Goal: Task Accomplishment & Management: Use online tool/utility

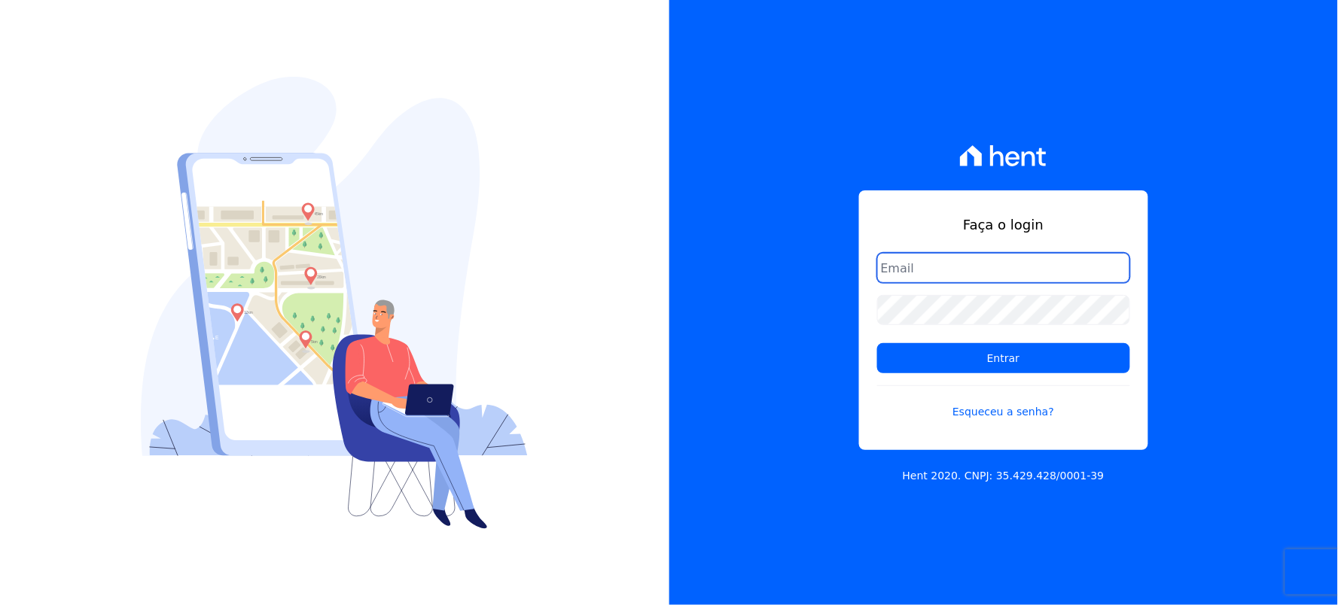
type input "[EMAIL_ADDRESS][DOMAIN_NAME]"
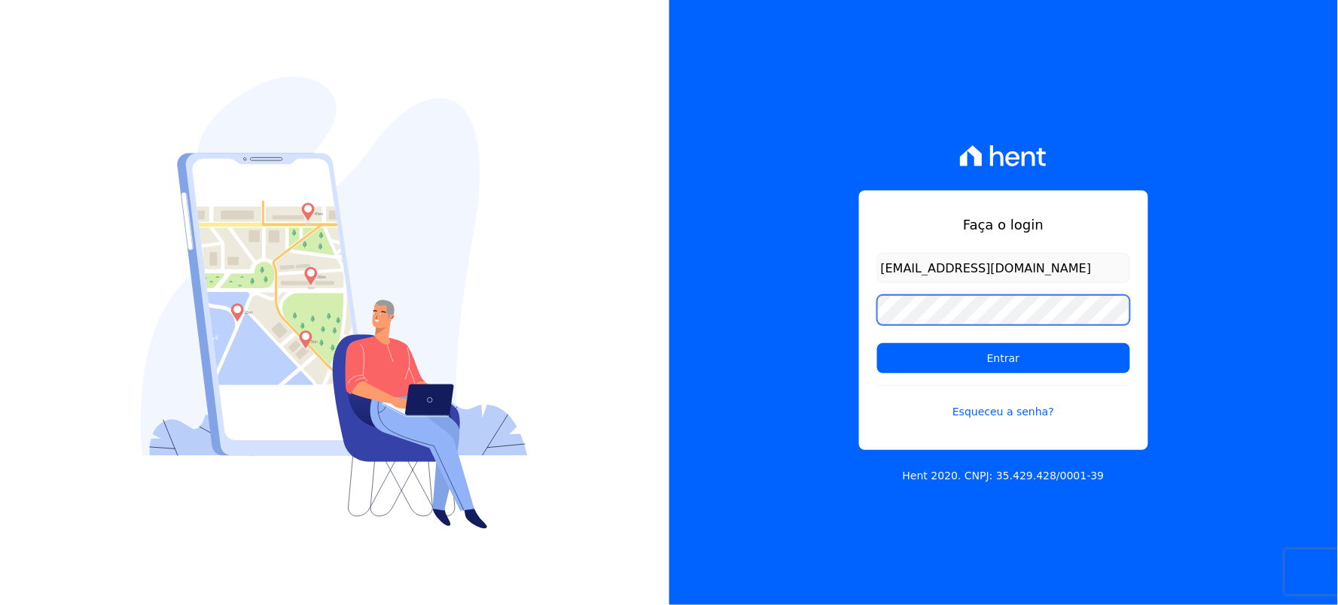
click at [814, 343] on div "Faça o login [EMAIL_ADDRESS][DOMAIN_NAME] Entrar Esqueceu a senha? Hent 2020. C…" at bounding box center [1003, 302] width 669 height 605
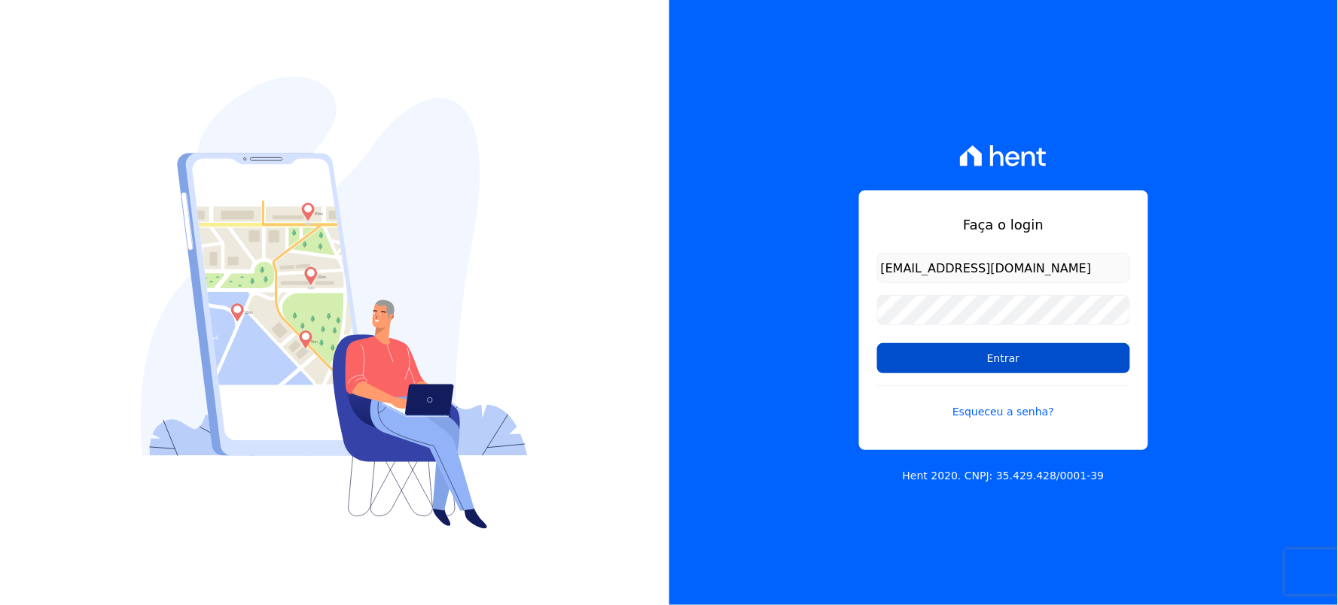
click at [946, 349] on input "Entrar" at bounding box center [1003, 358] width 253 height 30
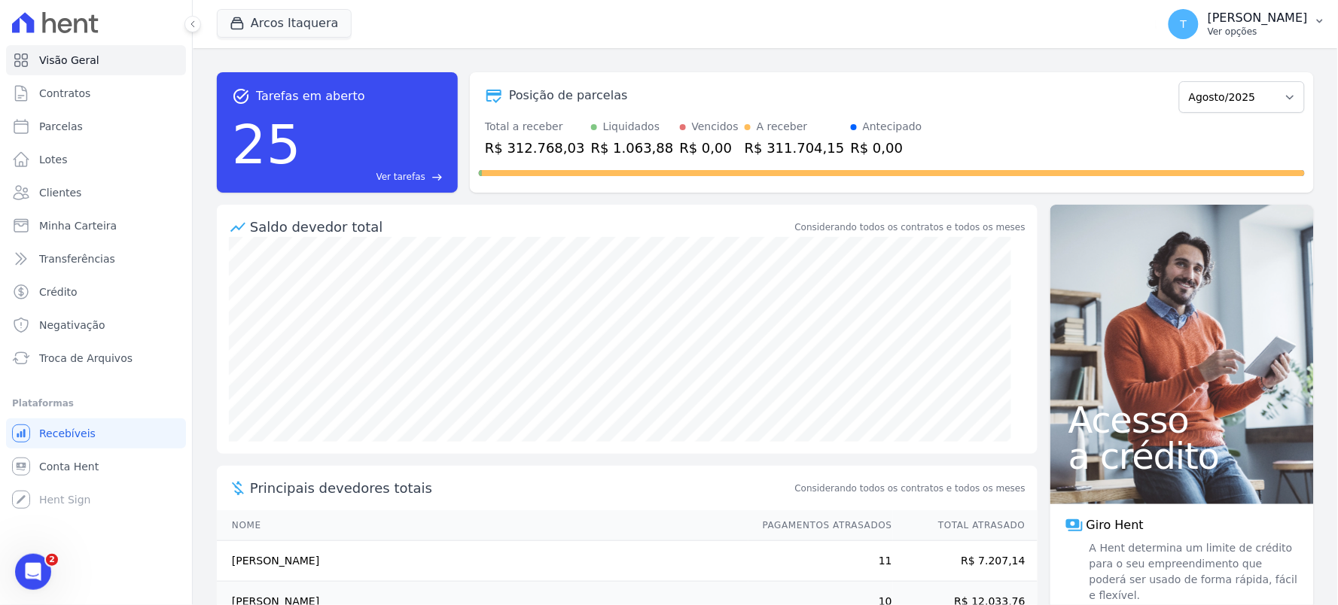
click at [1221, 13] on p "[PERSON_NAME]" at bounding box center [1258, 18] width 100 height 15
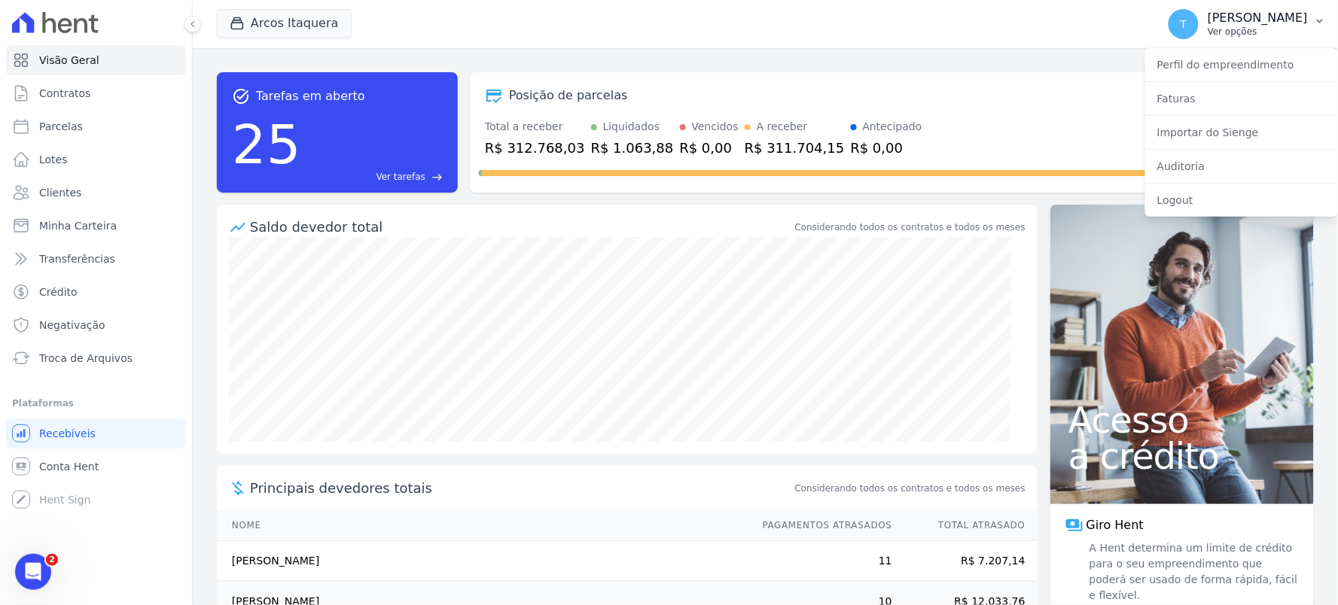
click at [1222, 23] on p "[PERSON_NAME]" at bounding box center [1258, 18] width 100 height 15
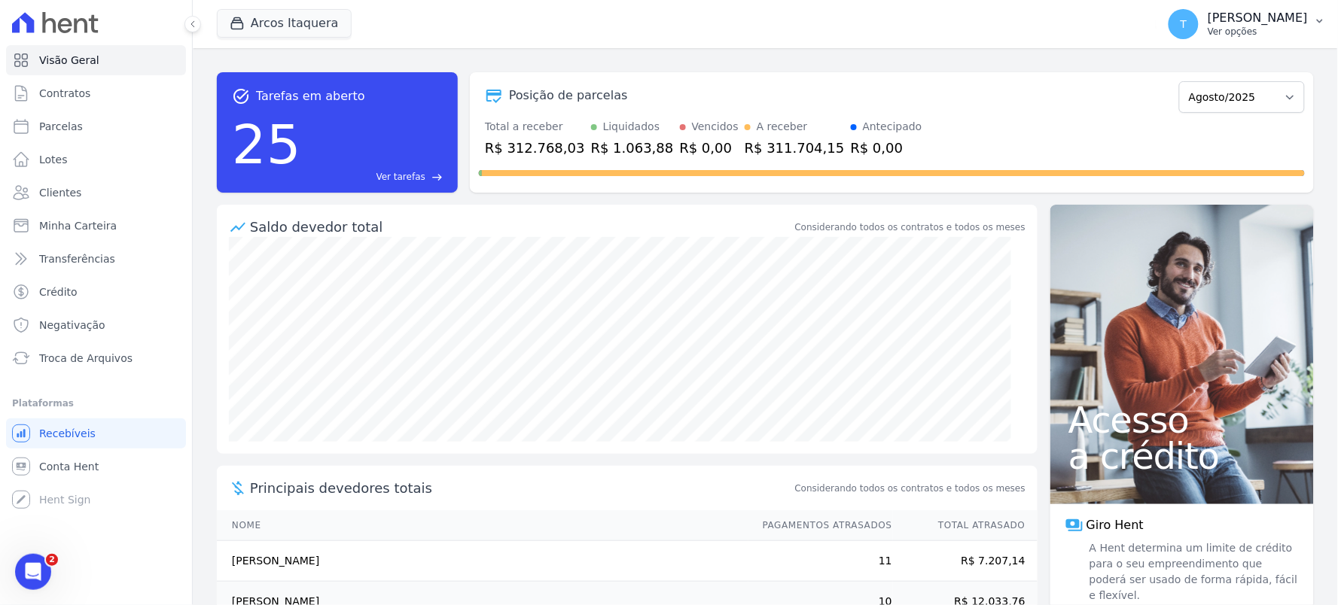
click at [1270, 32] on p "Ver opções" at bounding box center [1258, 32] width 100 height 12
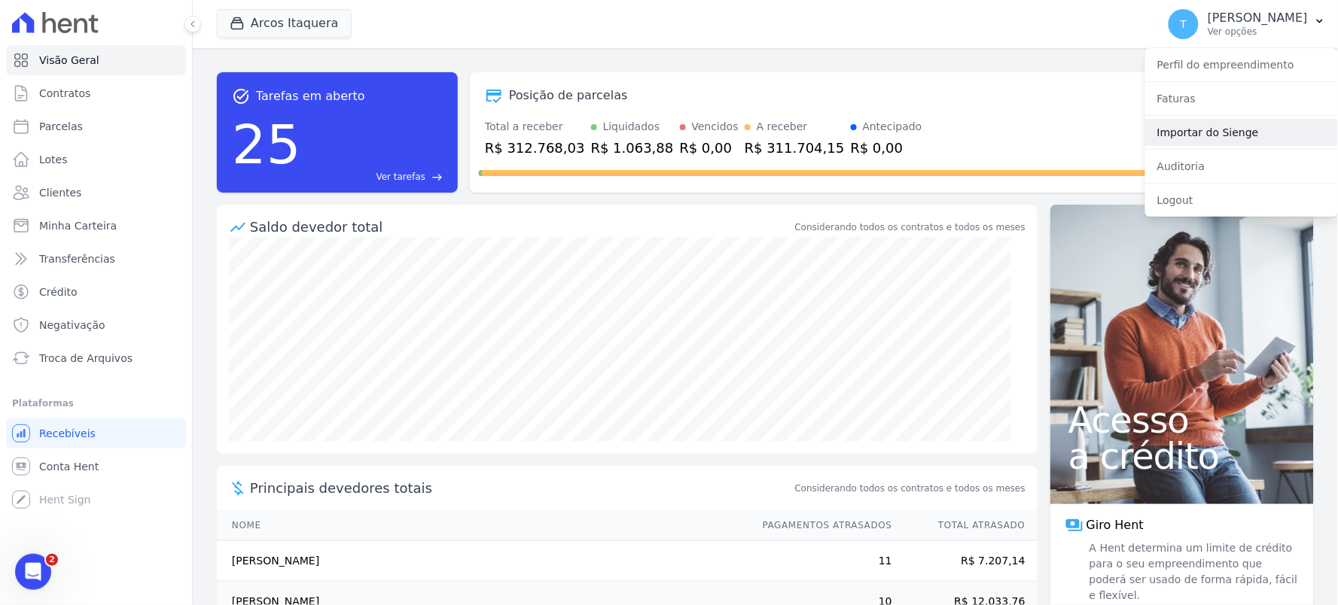
click at [1208, 130] on link "Importar do Sienge" at bounding box center [1241, 132] width 193 height 27
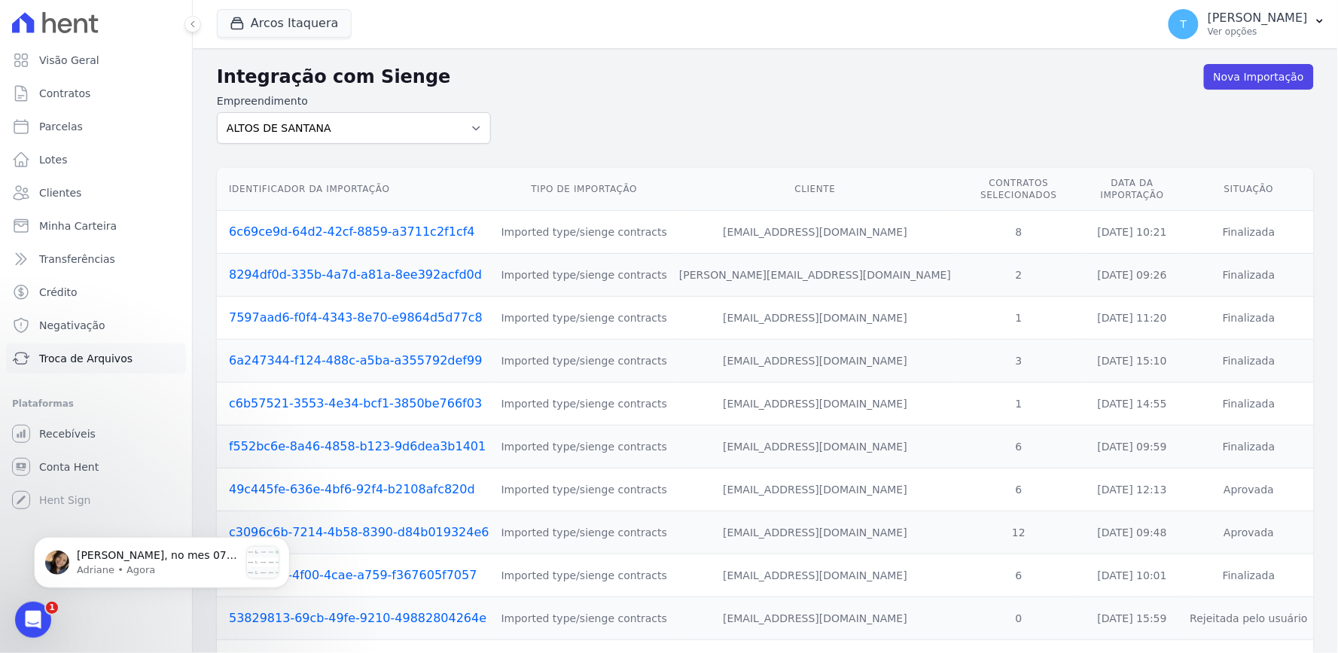
click at [81, 364] on span "Troca de Arquivos" at bounding box center [85, 358] width 93 height 15
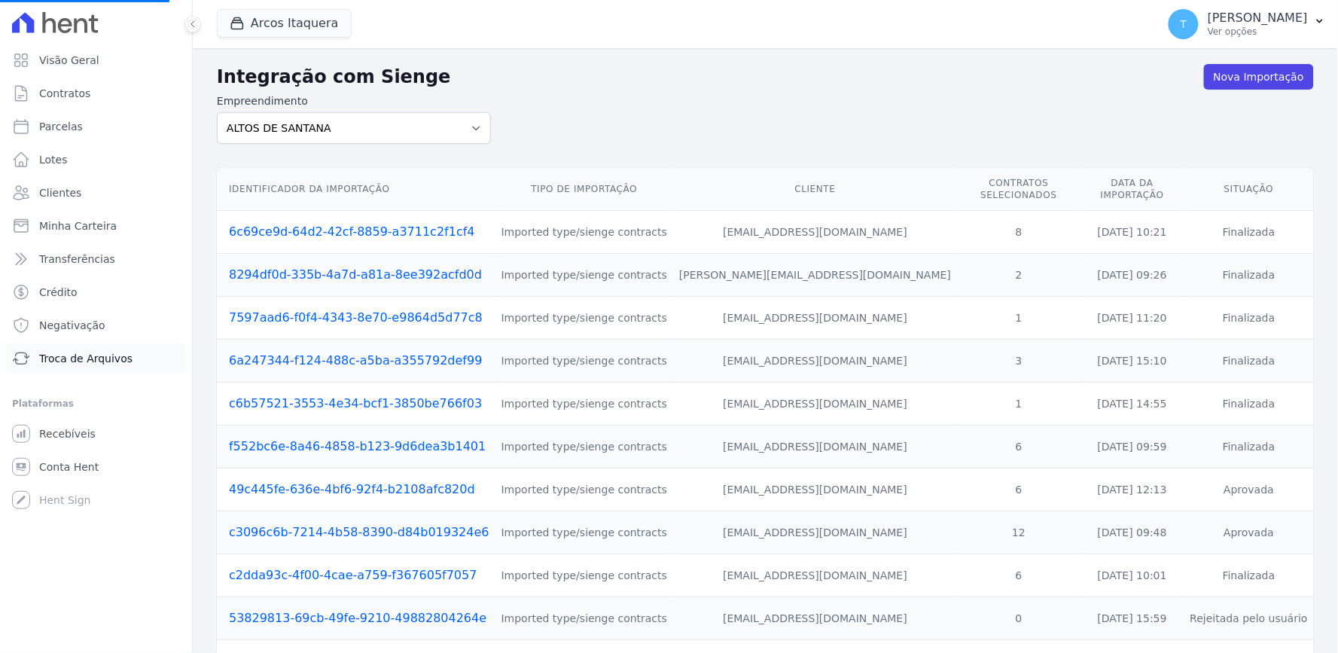
click at [100, 361] on span "Troca de Arquivos" at bounding box center [85, 358] width 93 height 15
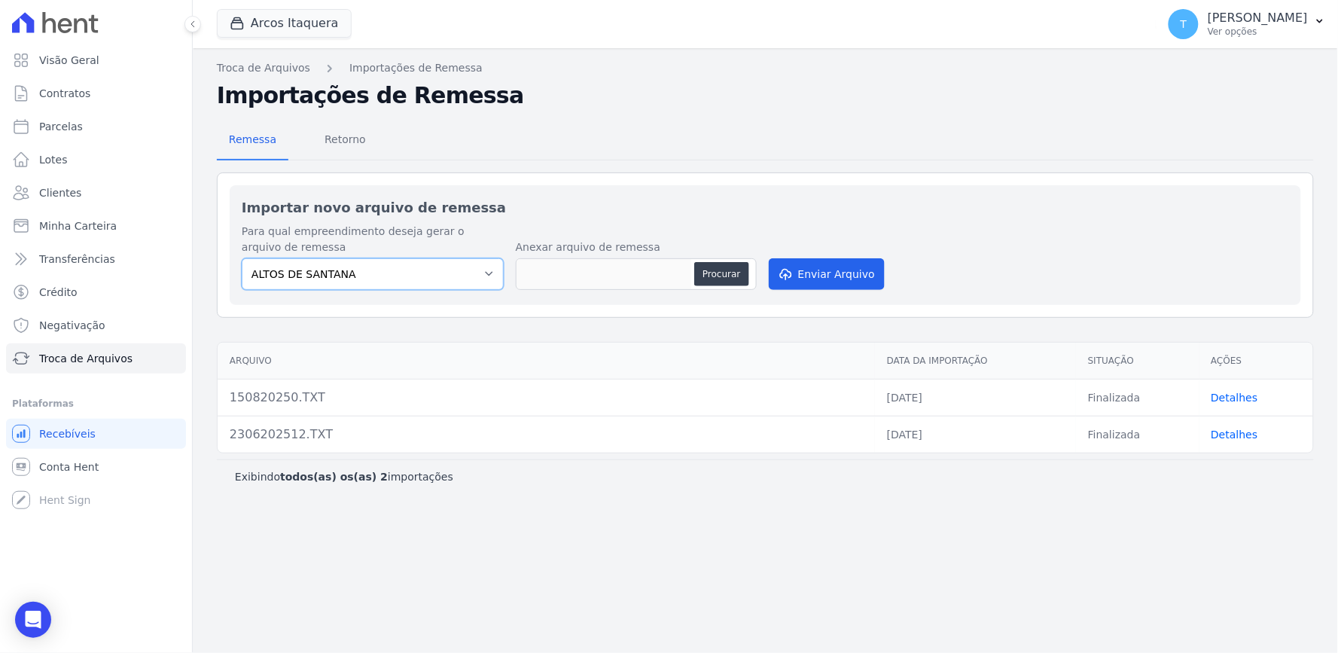
click at [383, 268] on select "ALTOS DE SANTANA Arcos Itaquera ARTE VILA MATILDE BOSQUE CLUB Inspire LINK ITAQ…" at bounding box center [373, 274] width 262 height 32
select select "f2036c47-f869-4cf7-aa49-d68e524f2024"
click at [242, 258] on select "ALTOS DE SANTANA Arcos Itaquera ARTE VILA MATILDE BOSQUE CLUB Inspire LINK ITAQ…" at bounding box center [373, 274] width 262 height 32
click at [732, 273] on button "Procurar" at bounding box center [721, 274] width 54 height 24
type input "190820250.TXT"
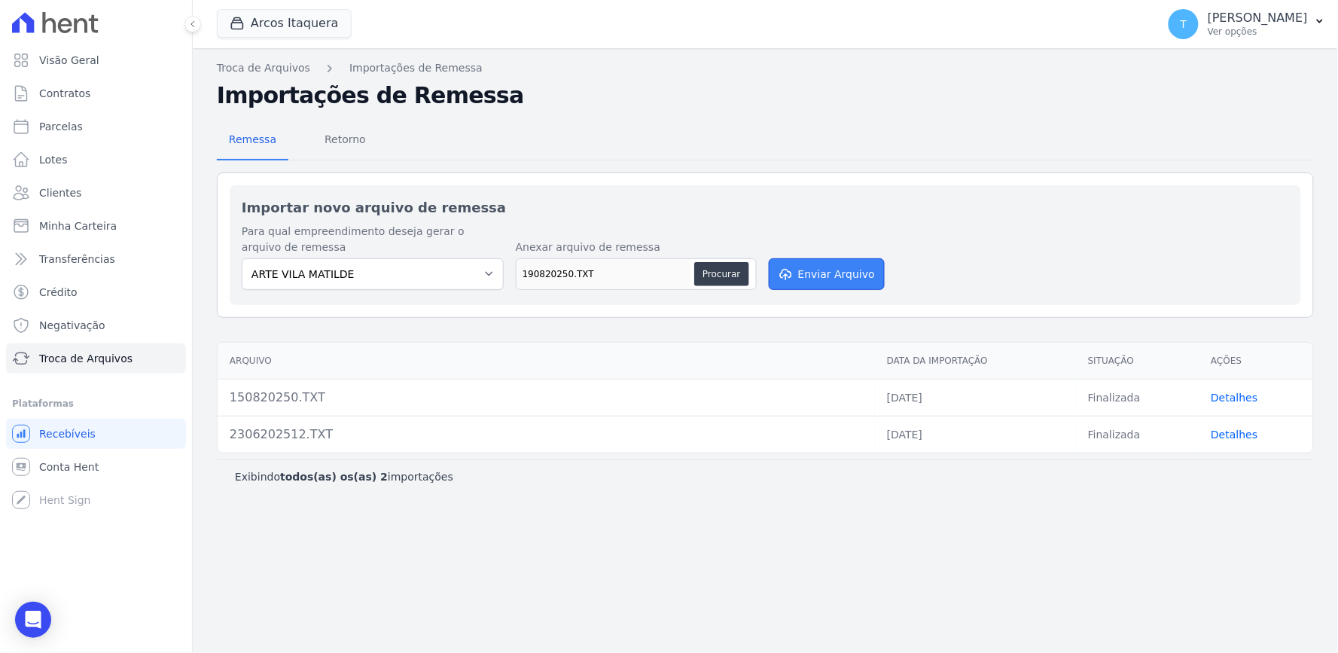
click at [823, 282] on button "Enviar Arquivo" at bounding box center [827, 274] width 116 height 32
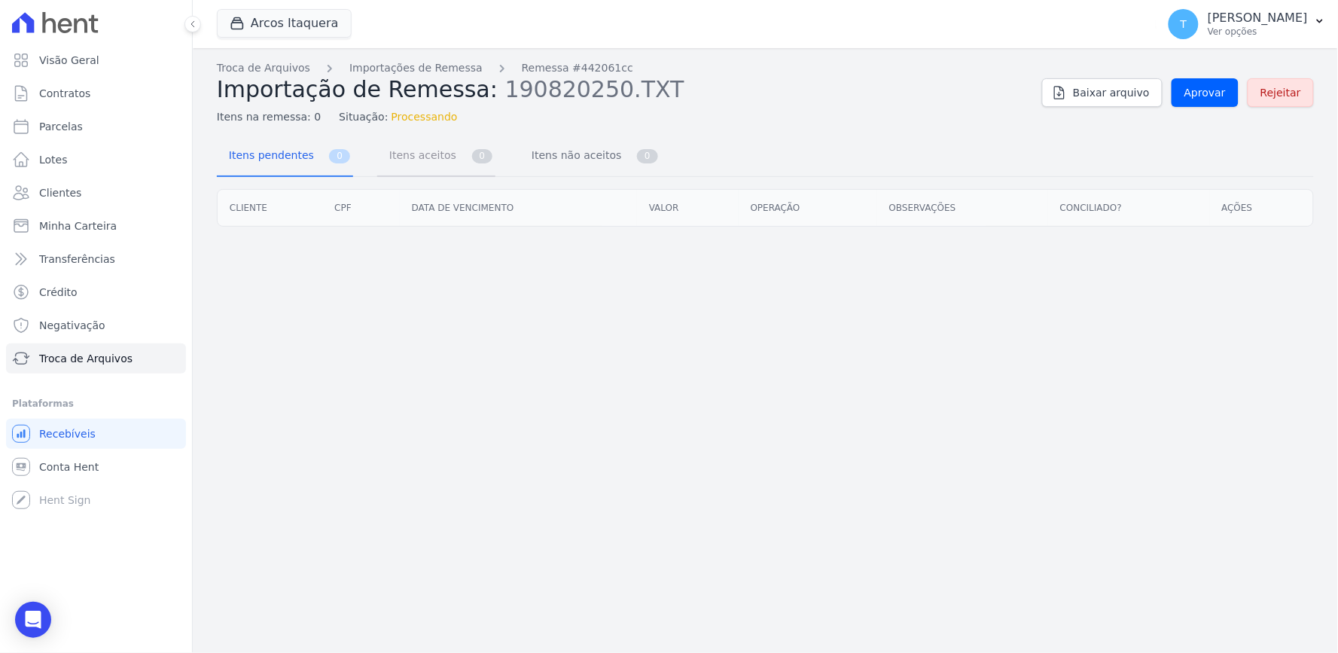
click at [415, 152] on span "Itens aceitos" at bounding box center [419, 155] width 79 height 30
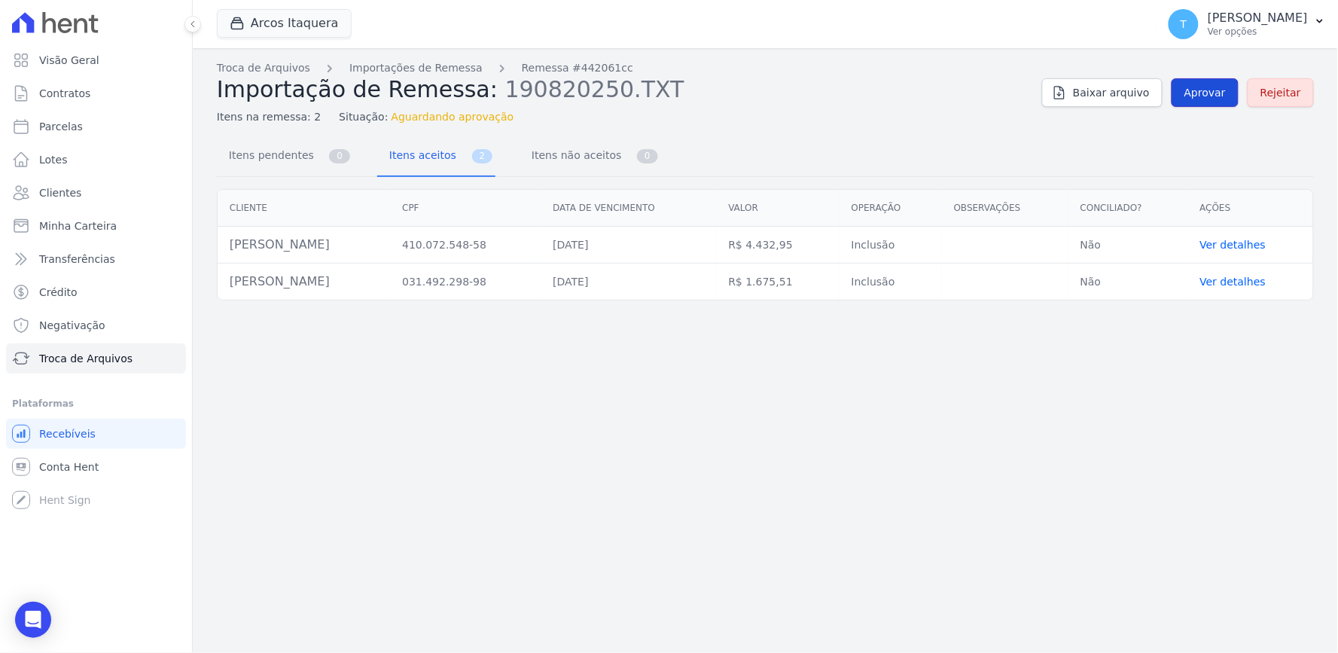
click at [1226, 89] on span "Aprovar" at bounding box center [1204, 92] width 41 height 15
click at [1198, 88] on span "Aprovar" at bounding box center [1204, 92] width 41 height 15
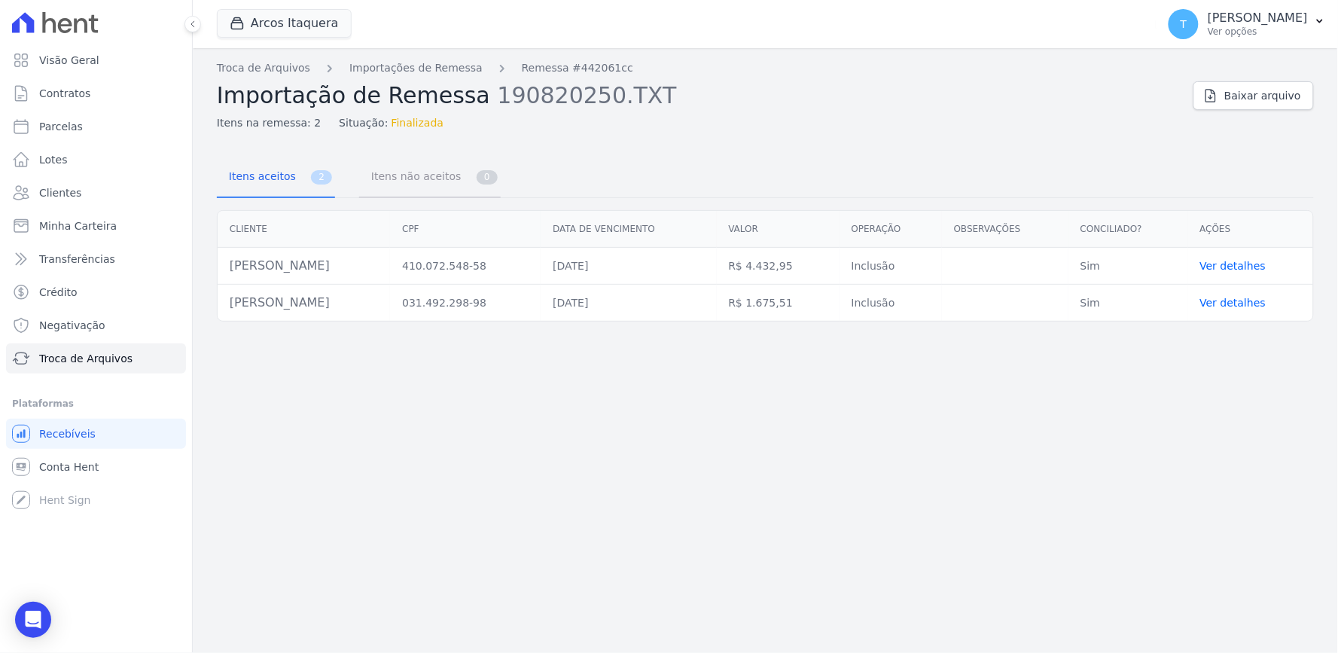
click at [405, 194] on link "Itens não aceitos 0" at bounding box center [430, 178] width 142 height 40
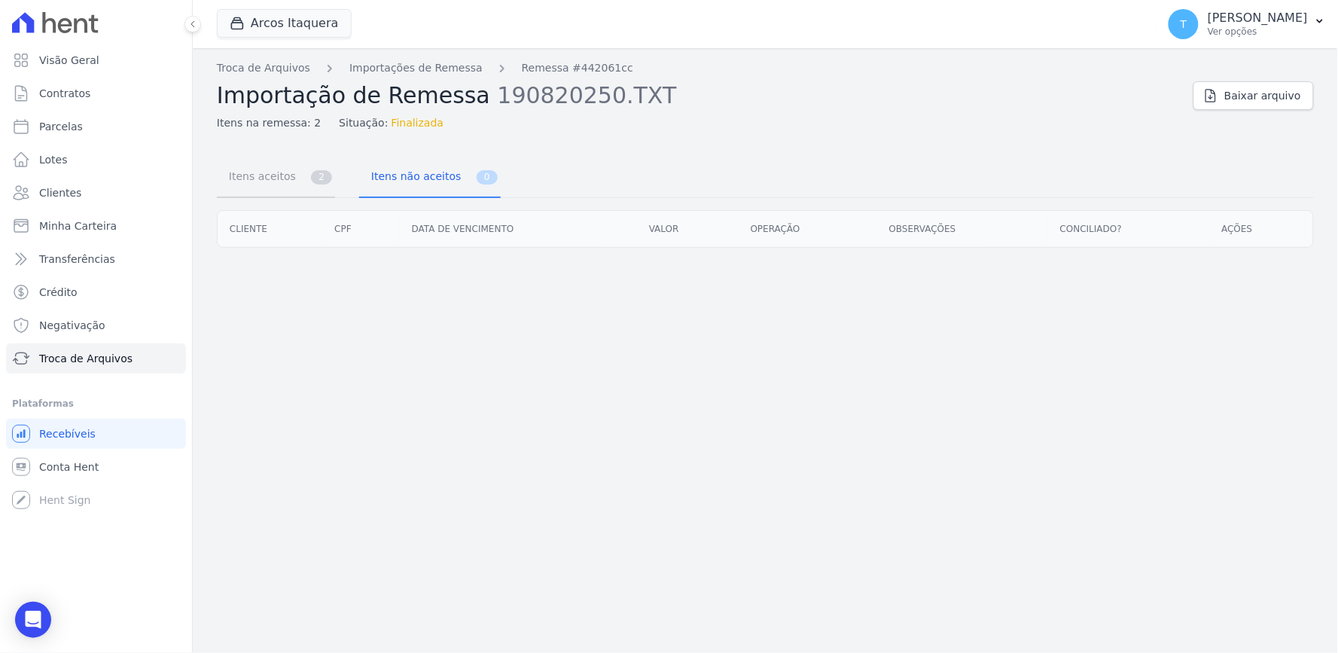
click at [261, 190] on span "Itens aceitos" at bounding box center [259, 176] width 79 height 30
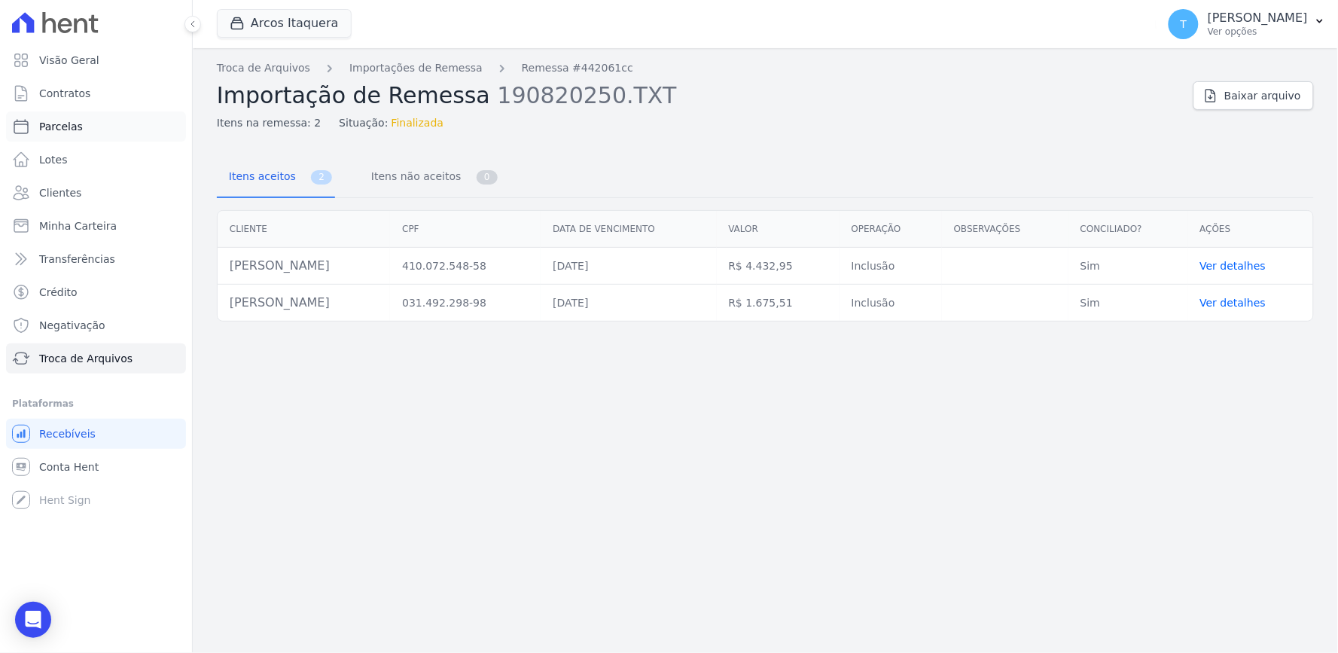
click at [69, 123] on span "Parcelas" at bounding box center [61, 126] width 44 height 15
select select
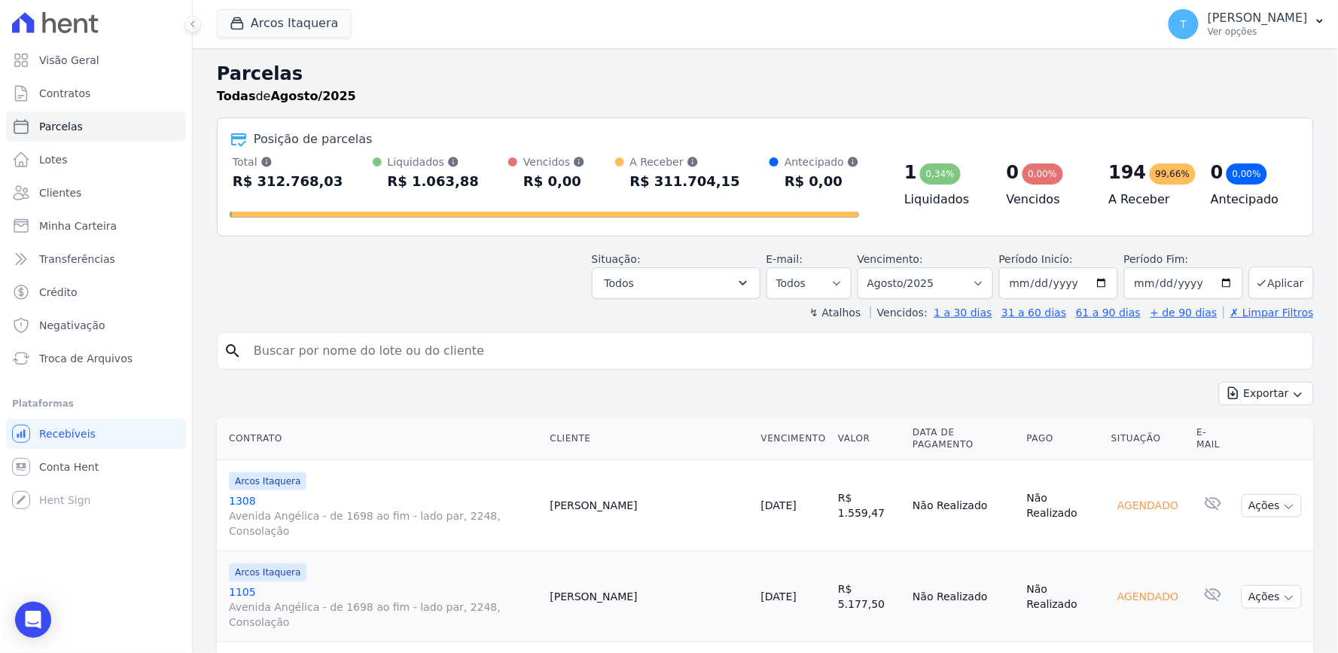
click at [535, 354] on input "search" at bounding box center [776, 351] width 1062 height 30
click at [301, 347] on input "search" at bounding box center [776, 351] width 1062 height 30
type input "renato"
select select
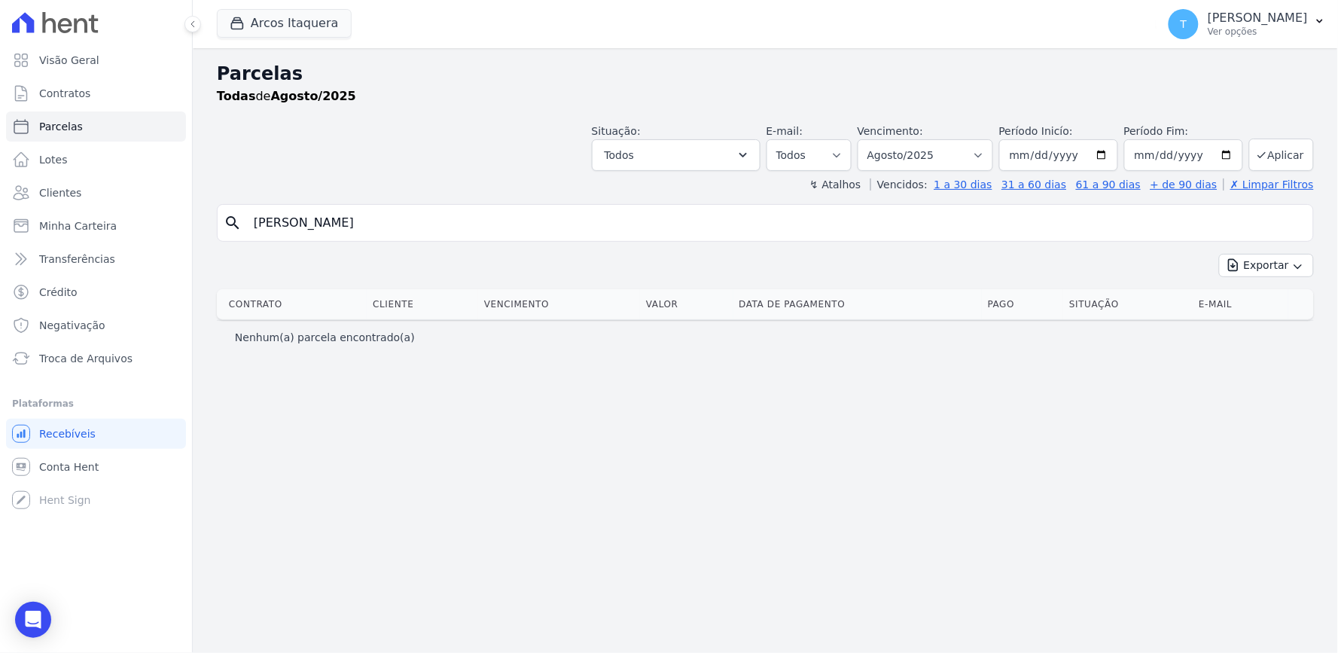
click at [347, 228] on input "renato" at bounding box center [776, 223] width 1062 height 30
click at [269, 26] on button "Arcos Itaquera" at bounding box center [284, 23] width 135 height 29
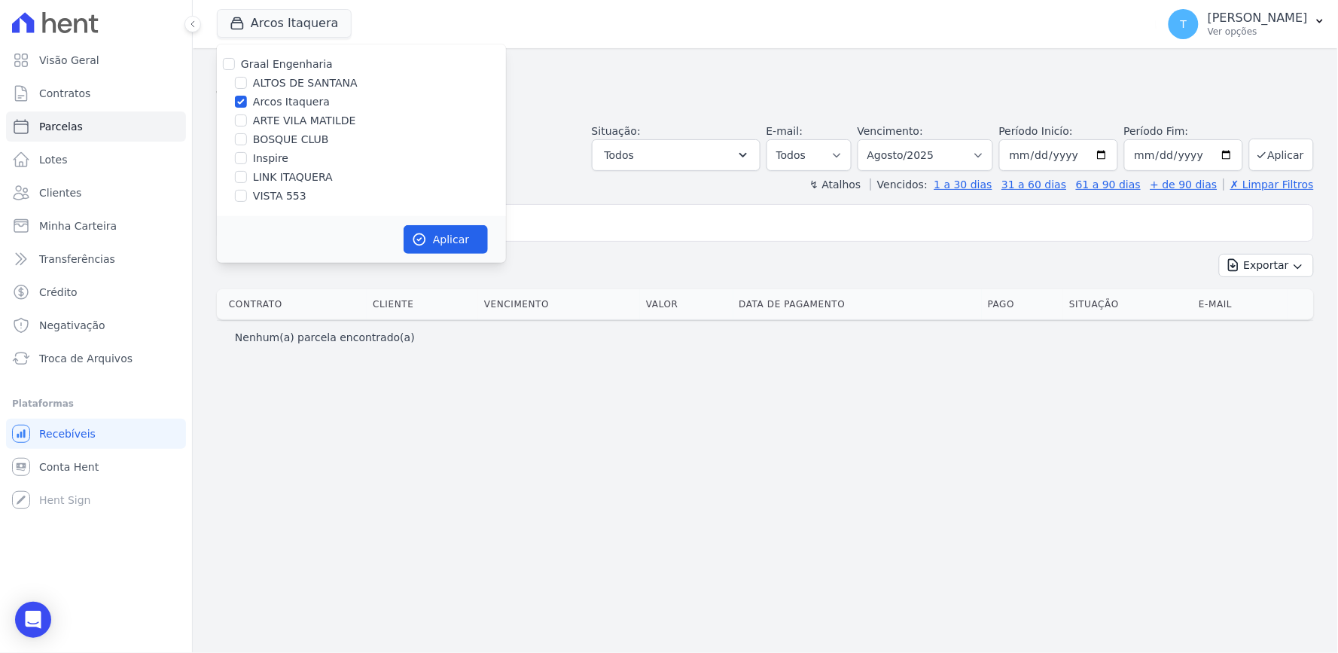
click at [267, 65] on label "Graal Engenharia" at bounding box center [287, 64] width 92 height 12
click at [235, 65] on input "Graal Engenharia" at bounding box center [229, 64] width 12 height 12
checkbox input "true"
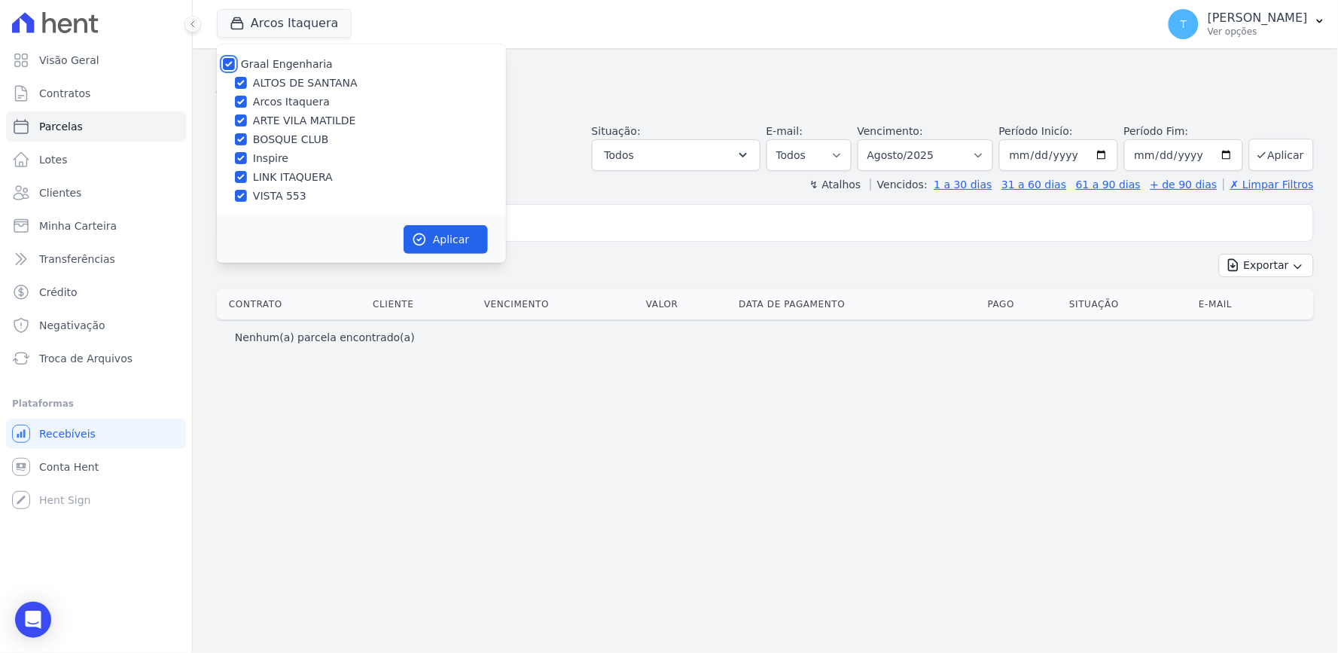
checkbox input "true"
click at [439, 238] on button "Aplicar" at bounding box center [446, 239] width 84 height 29
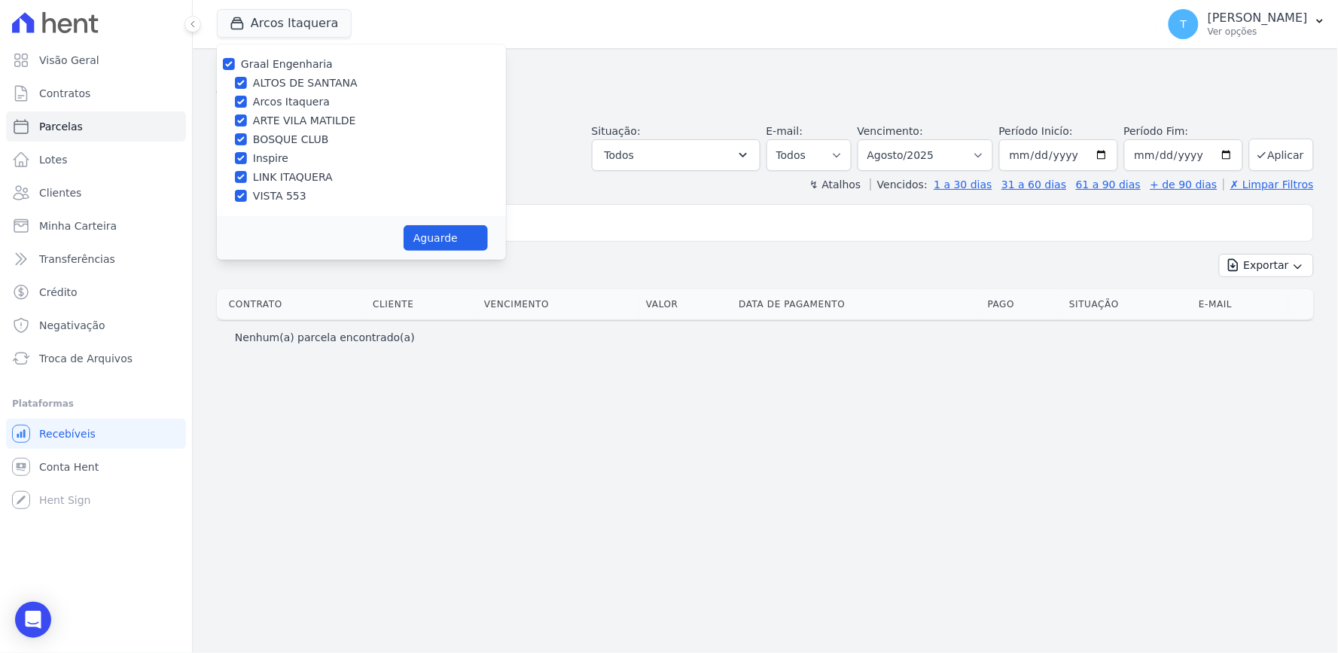
select select
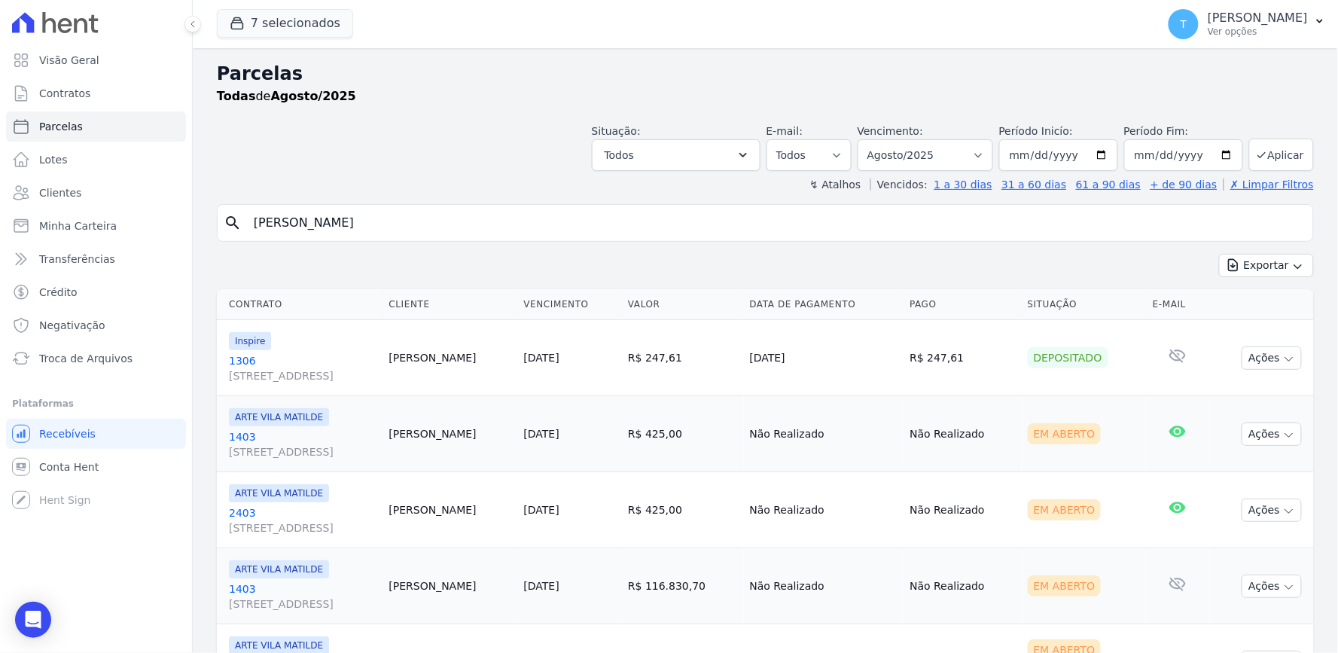
click at [402, 232] on input "renato" at bounding box center [776, 223] width 1062 height 30
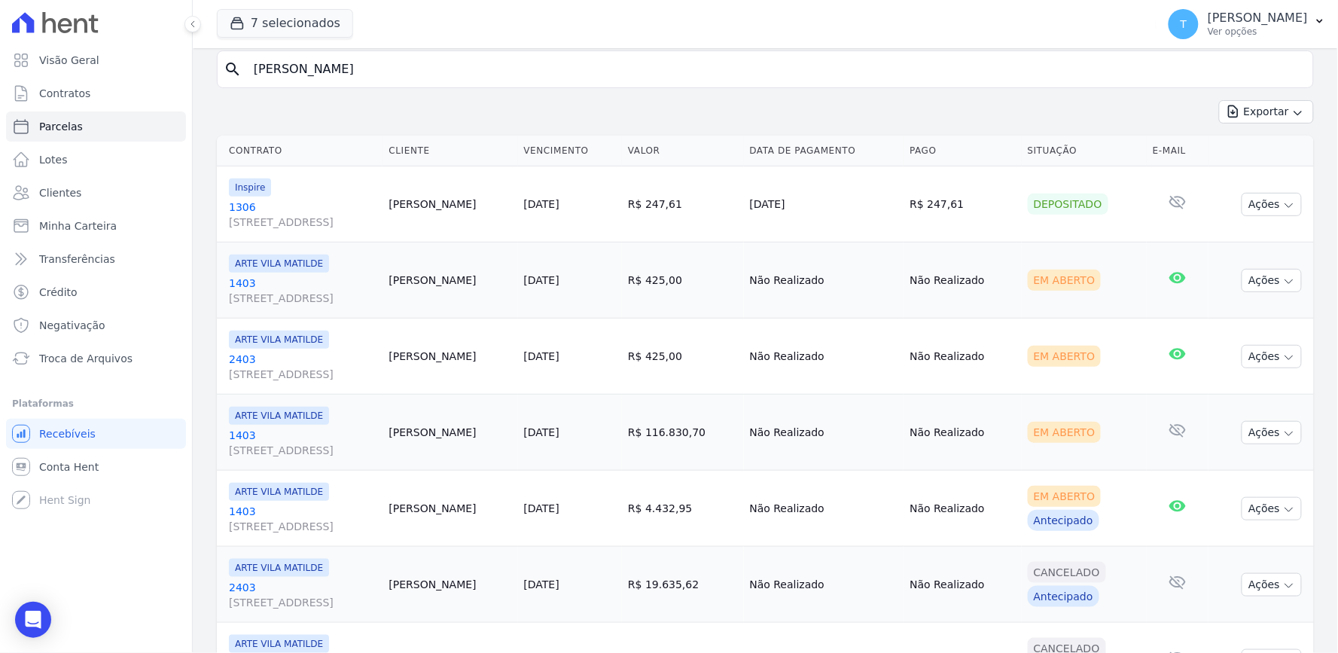
scroll to position [322, 0]
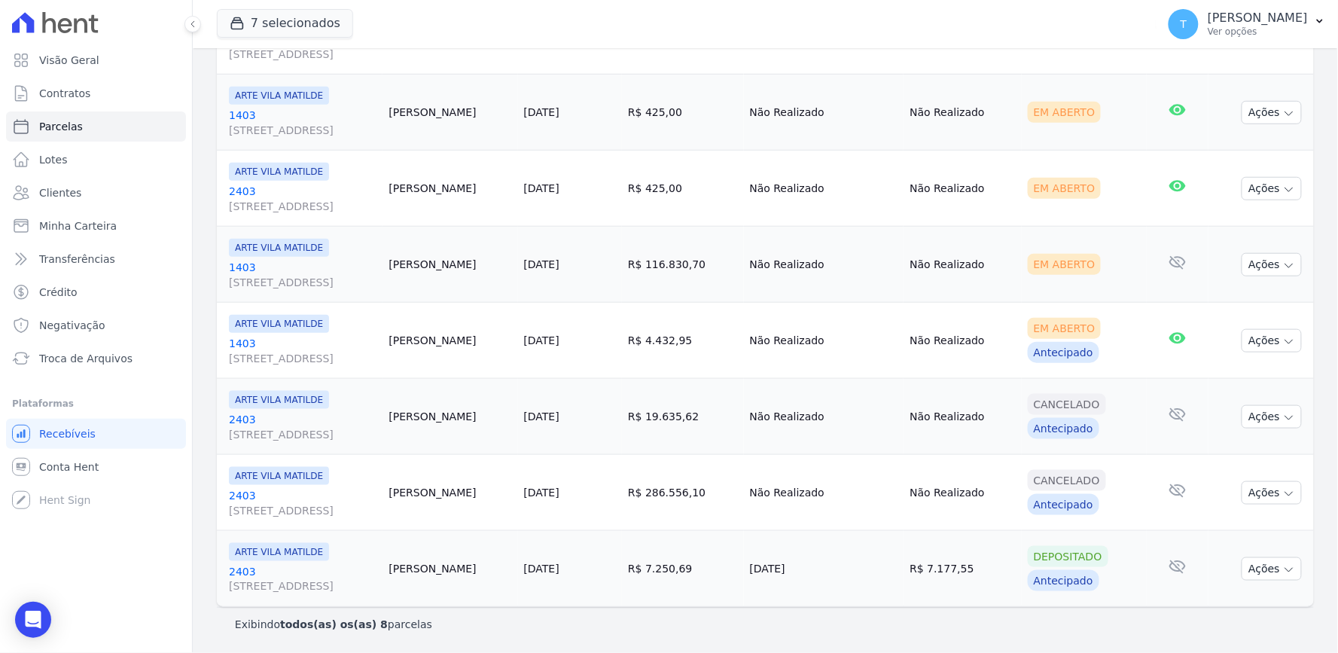
click at [983, 605] on td "R$ 7.177,55" at bounding box center [962, 569] width 117 height 76
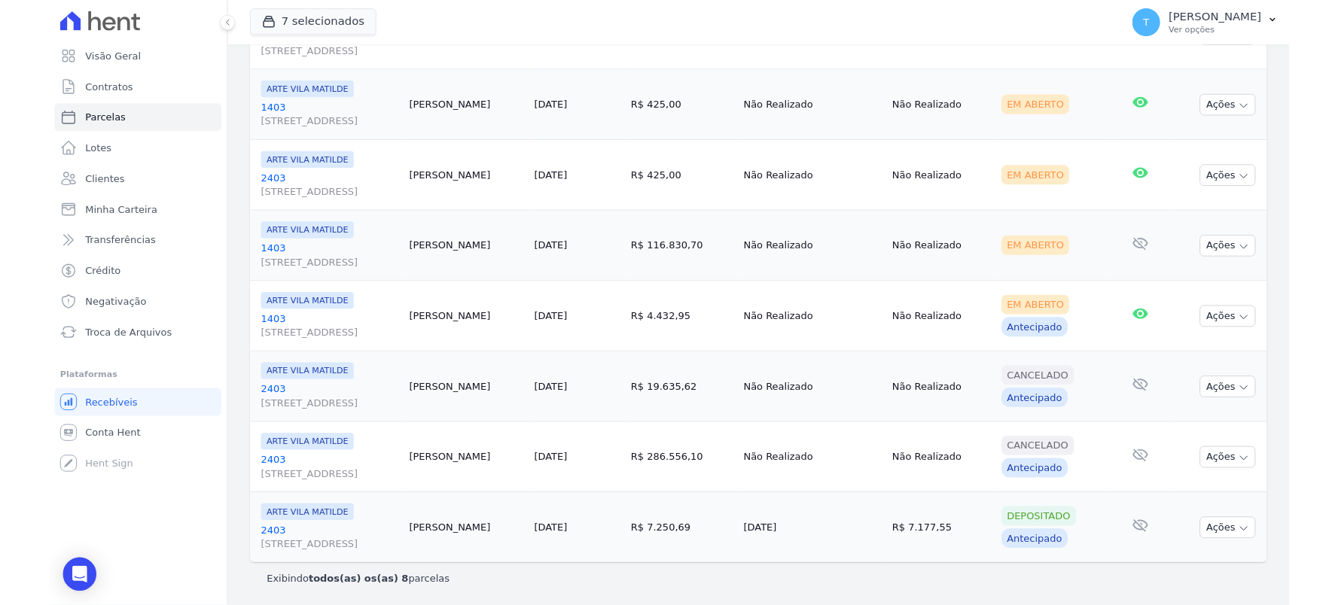
scroll to position [238, 0]
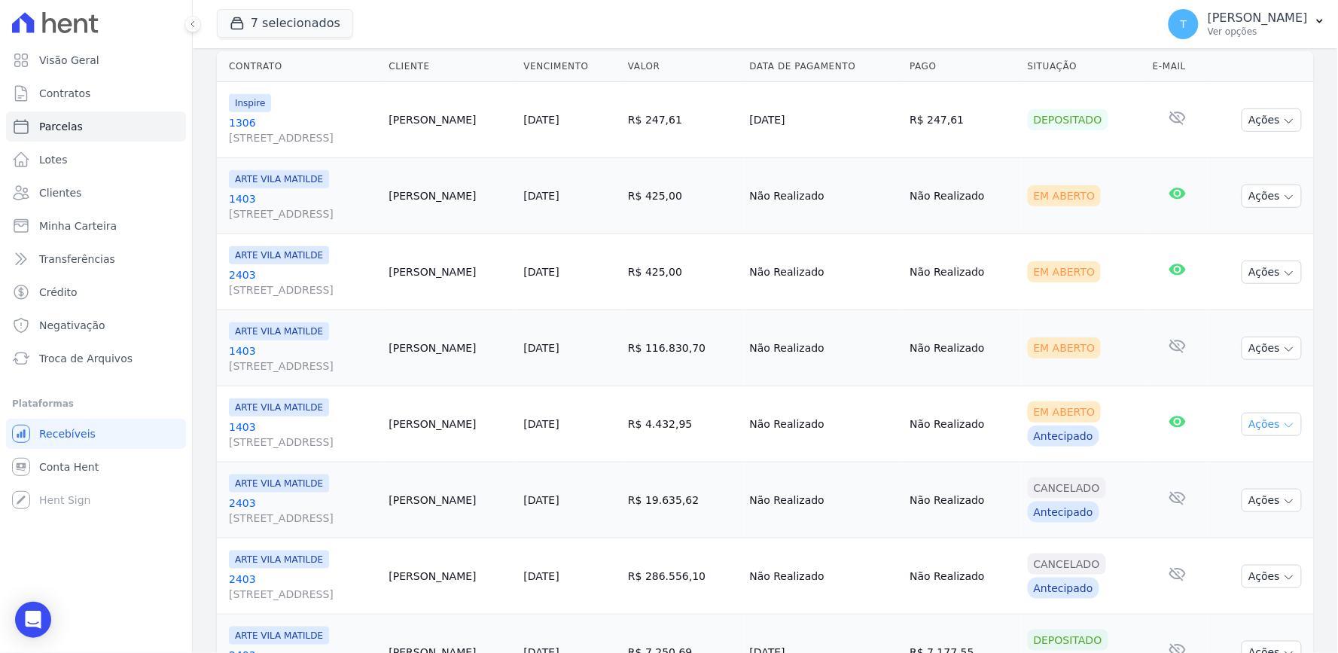
click at [1268, 429] on button "Ações" at bounding box center [1272, 424] width 60 height 23
click at [1232, 455] on link "Ver boleto" at bounding box center [1265, 459] width 145 height 28
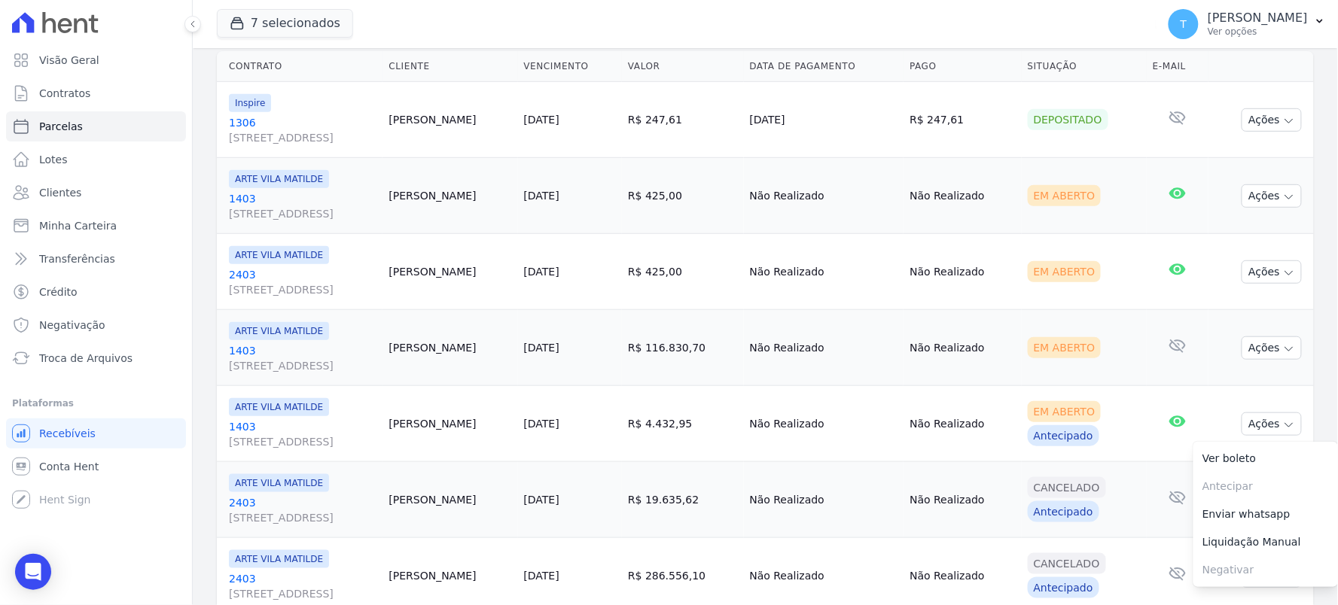
click at [1315, 360] on div "Contrato Cliente Vencimento Valor Data de Pagamento Pago Situação E-mail Inspir…" at bounding box center [765, 370] width 1145 height 651
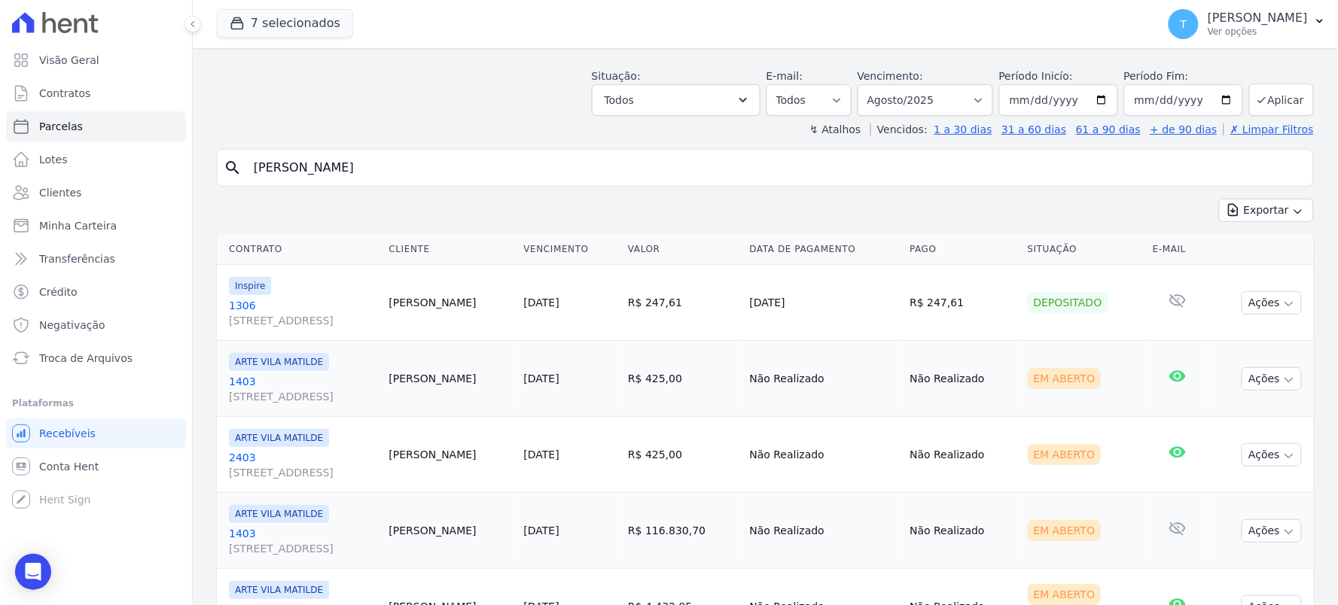
scroll to position [0, 0]
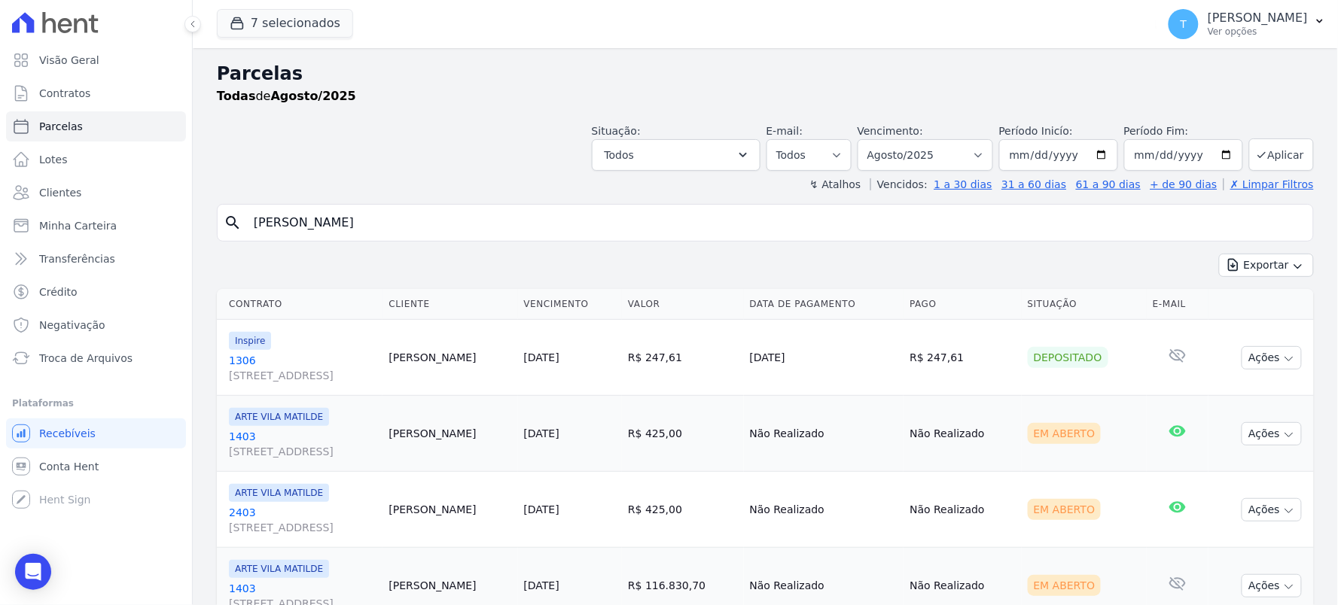
drag, startPoint x: 342, startPoint y: 213, endPoint x: 124, endPoint y: 241, distance: 219.4
click at [124, 241] on div "Visão Geral Contratos Parcelas Lotes Clientes Minha Carteira Transferências Cré…" at bounding box center [669, 302] width 1338 height 605
type input "valnei"
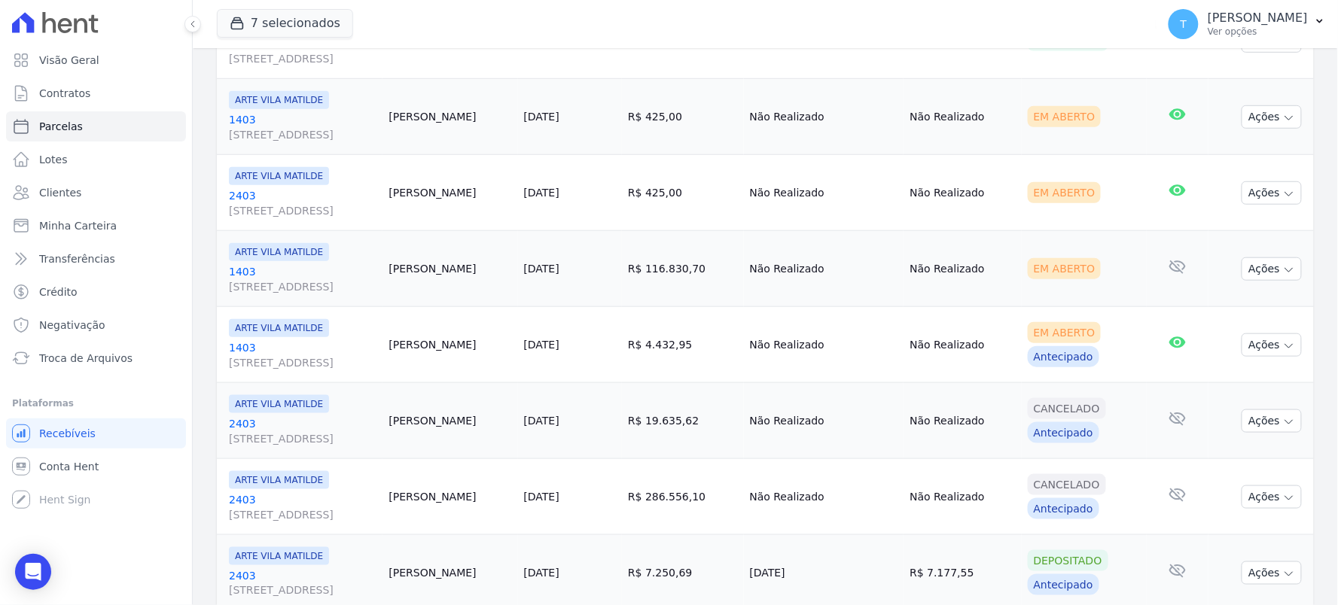
scroll to position [334, 0]
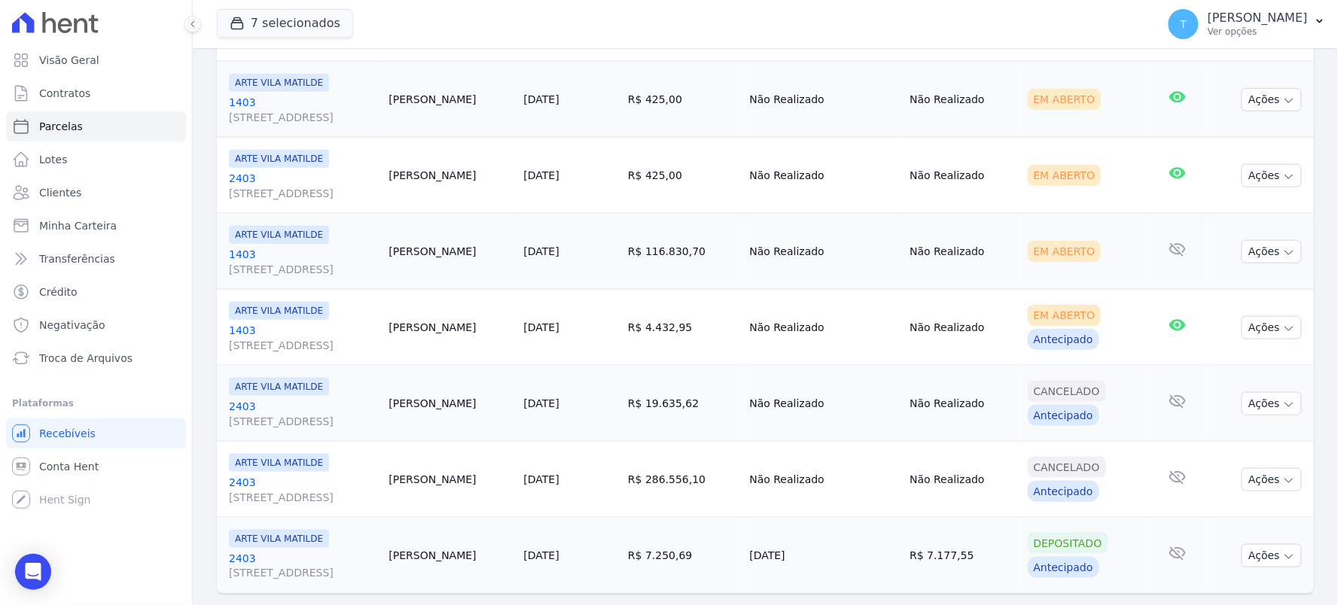
select select
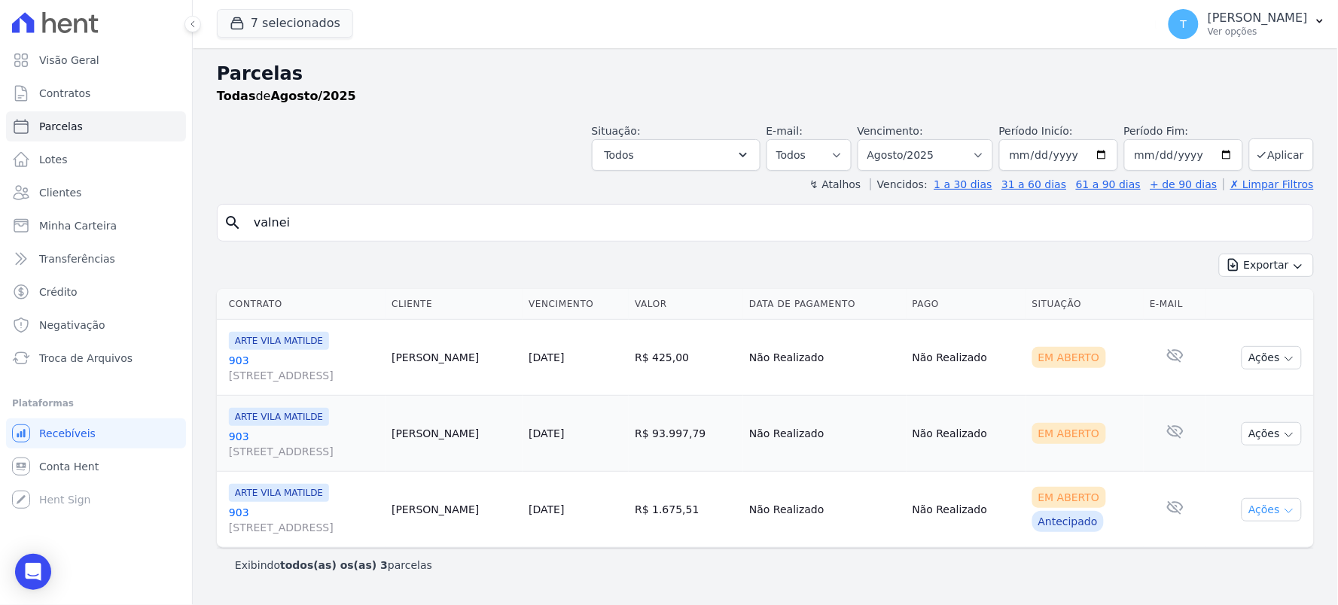
click at [1251, 516] on button "Ações" at bounding box center [1272, 509] width 60 height 23
click at [1215, 550] on link "Ver boleto" at bounding box center [1265, 545] width 145 height 28
click at [1259, 437] on button "Ações" at bounding box center [1272, 433] width 60 height 23
click at [1292, 400] on td "Ações Ver boleto Antecipar Antecipação não disponível Enviar whatsapp Registrar…" at bounding box center [1260, 434] width 108 height 76
click at [1276, 433] on button "Ações" at bounding box center [1272, 433] width 60 height 23
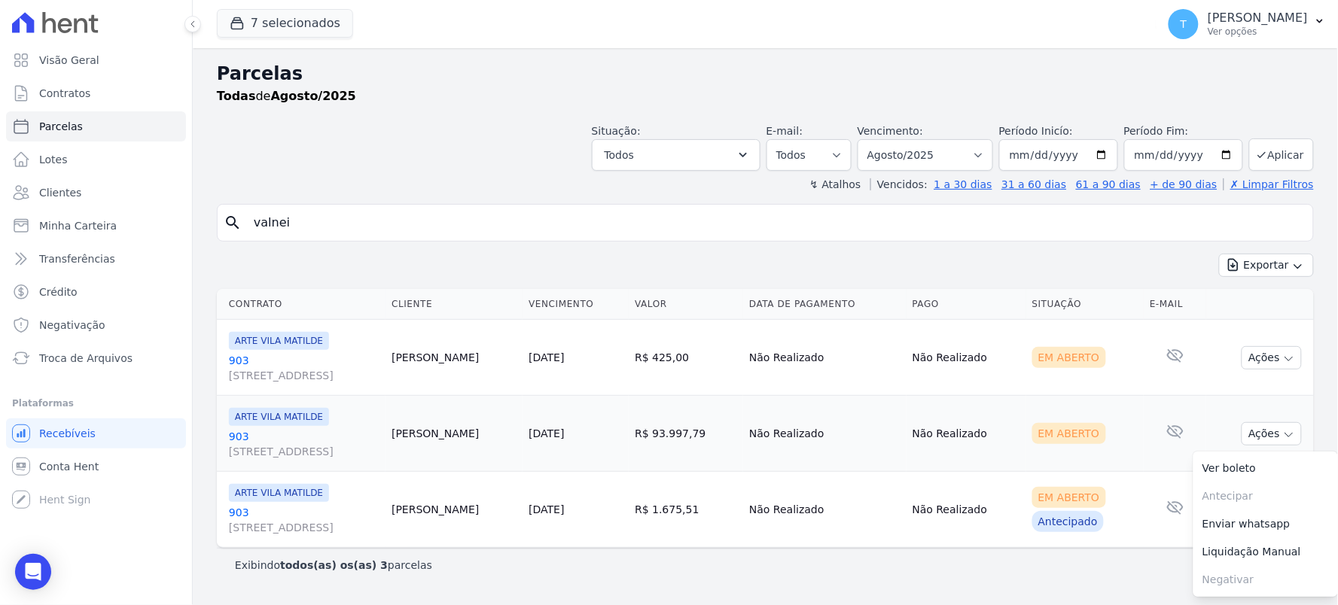
click at [380, 433] on link "903 Avenida Angélica, 2248, ANDAR 11, Consolação" at bounding box center [304, 444] width 151 height 30
